Goal: Transaction & Acquisition: Purchase product/service

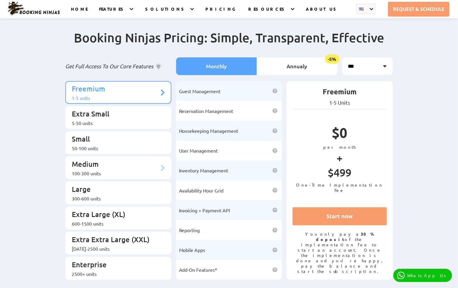
click at [116, 159] on p "Medium" at bounding box center [115, 164] width 87 height 11
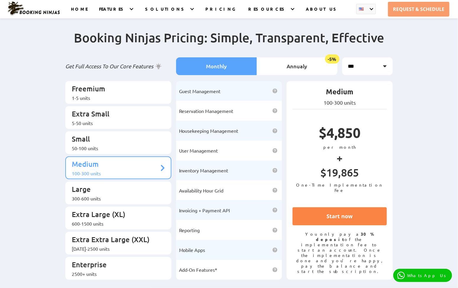
click at [337, 224] on link "Start now" at bounding box center [339, 216] width 94 height 18
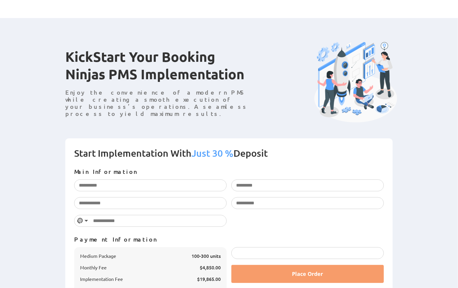
click at [177, 119] on div "KickStart Your Booking Ninjas PMS Implementation Enjoy the convenience of a mod…" at bounding box center [229, 83] width 332 height 82
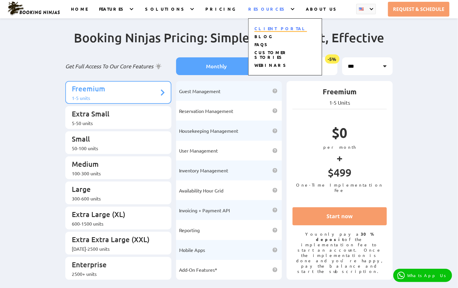
click at [264, 28] on link "CLIENT PORTAL" at bounding box center [280, 29] width 53 height 6
